Goal: Find specific page/section: Find specific page/section

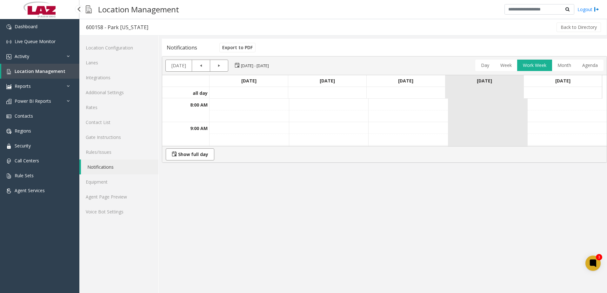
click at [36, 74] on span "Location Management" at bounding box center [40, 71] width 51 height 6
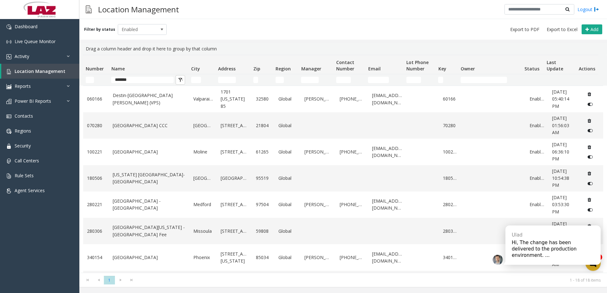
scroll to position [169, 0]
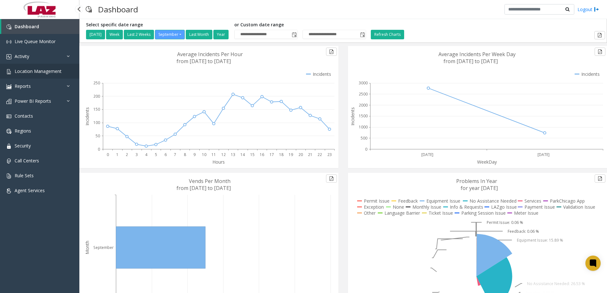
click at [33, 76] on link "Location Management" at bounding box center [39, 71] width 79 height 15
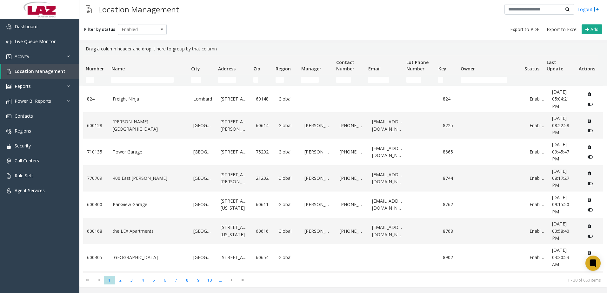
click at [112, 76] on td "Name Filter" at bounding box center [149, 79] width 80 height 11
click at [119, 84] on td "Name Filter" at bounding box center [149, 79] width 80 height 11
click at [116, 80] on input "Name Filter" at bounding box center [142, 80] width 63 height 6
paste input "**********"
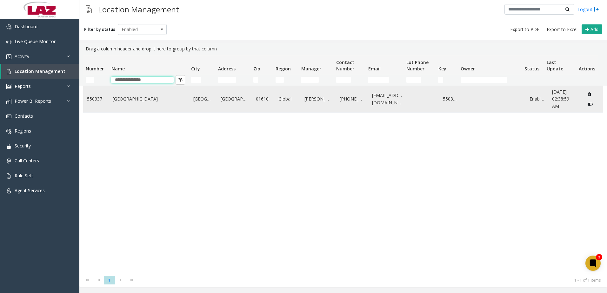
type input "**********"
click at [126, 101] on link "[GEOGRAPHIC_DATA]" at bounding box center [149, 99] width 73 height 7
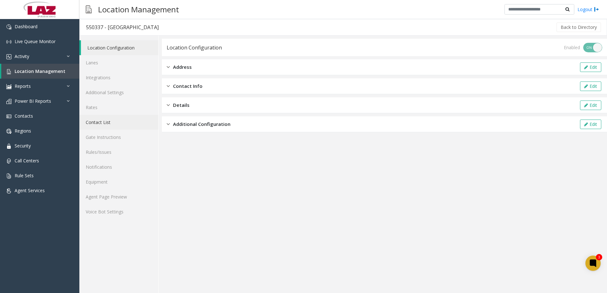
click at [98, 122] on link "Contact List" at bounding box center [118, 122] width 79 height 15
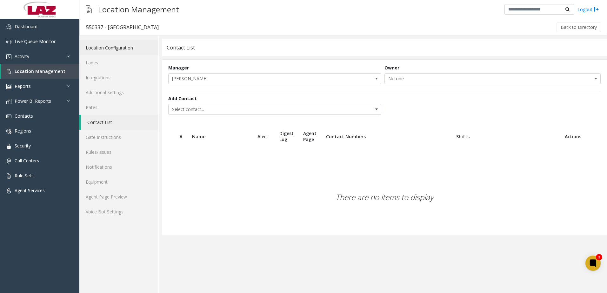
click at [103, 46] on link "Location Configuration" at bounding box center [118, 47] width 79 height 15
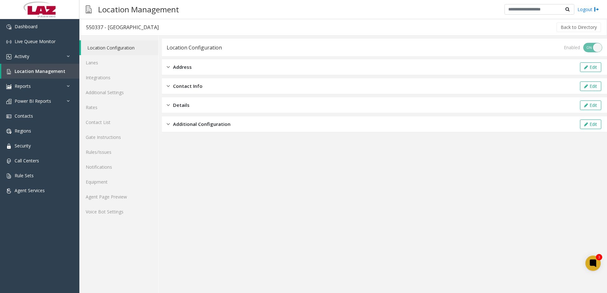
click at [218, 65] on div "Address Edit" at bounding box center [384, 67] width 445 height 16
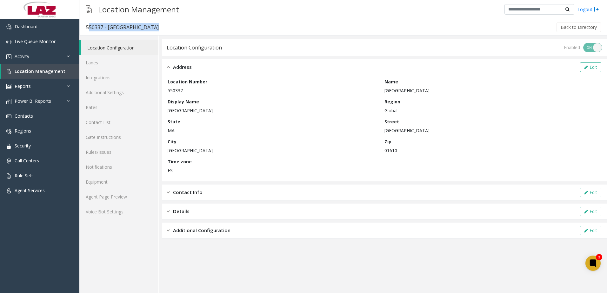
drag, startPoint x: 135, startPoint y: 27, endPoint x: 82, endPoint y: 20, distance: 54.0
click at [82, 20] on div "550337 - [GEOGRAPHIC_DATA] Back to Directory" at bounding box center [342, 27] width 527 height 17
copy div "550337 - [GEOGRAPHIC_DATA]"
